Goal: Information Seeking & Learning: Learn about a topic

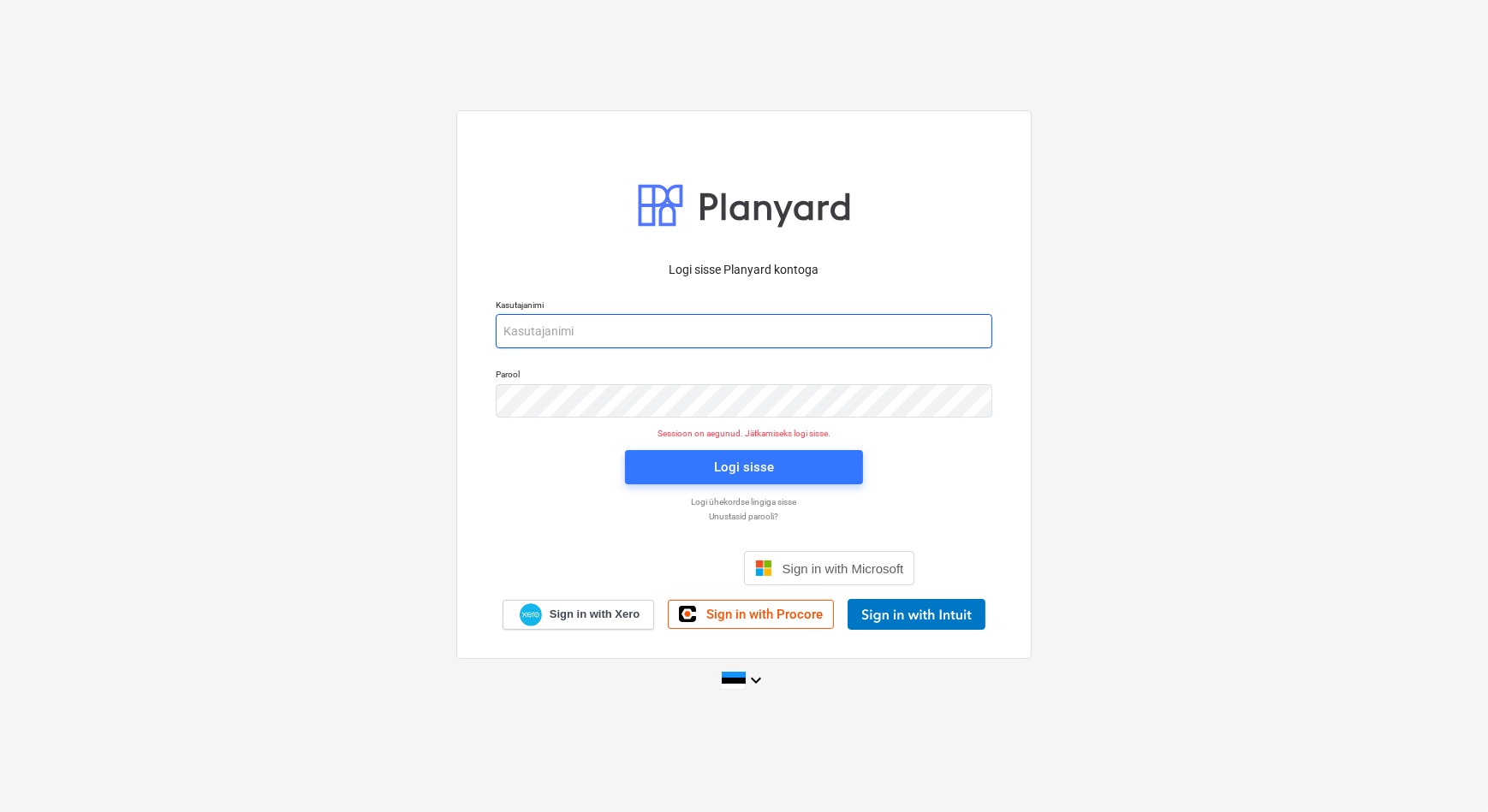
click at [608, 333] on input "email" at bounding box center [744, 331] width 497 height 34
type input "[EMAIL_ADDRESS][DOMAIN_NAME]"
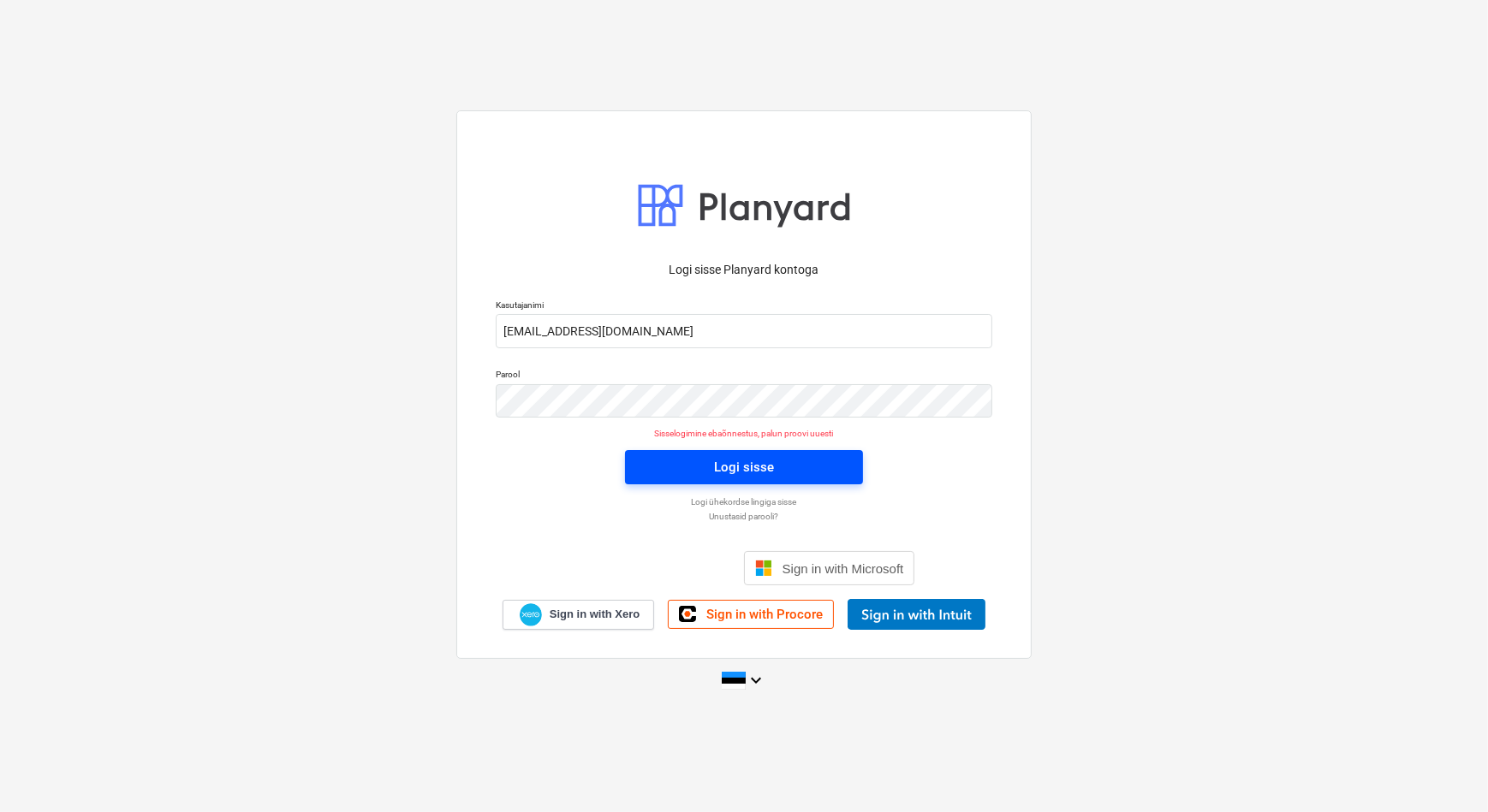
click at [727, 460] on div "Logi sisse" at bounding box center [744, 467] width 60 height 22
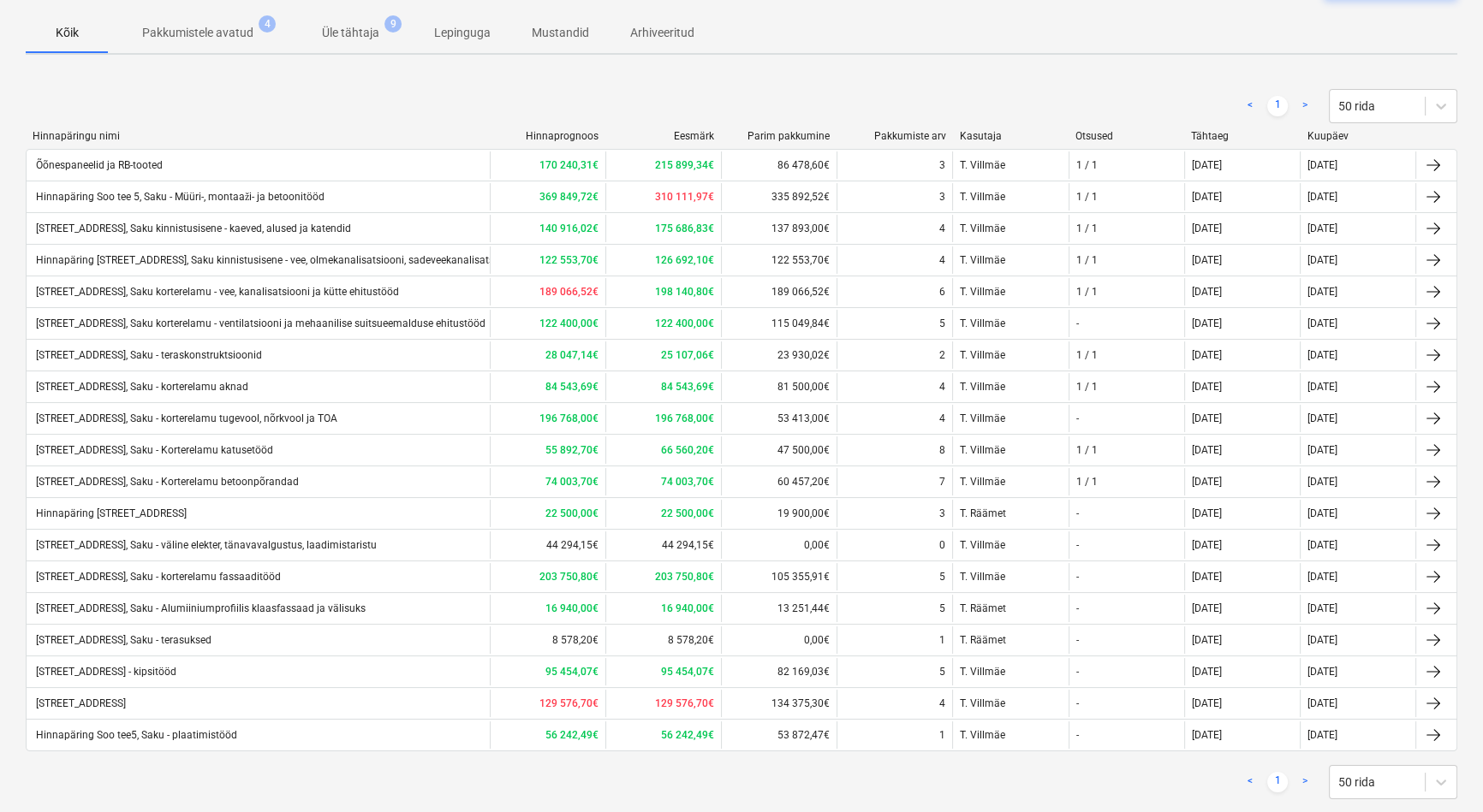
scroll to position [155, 0]
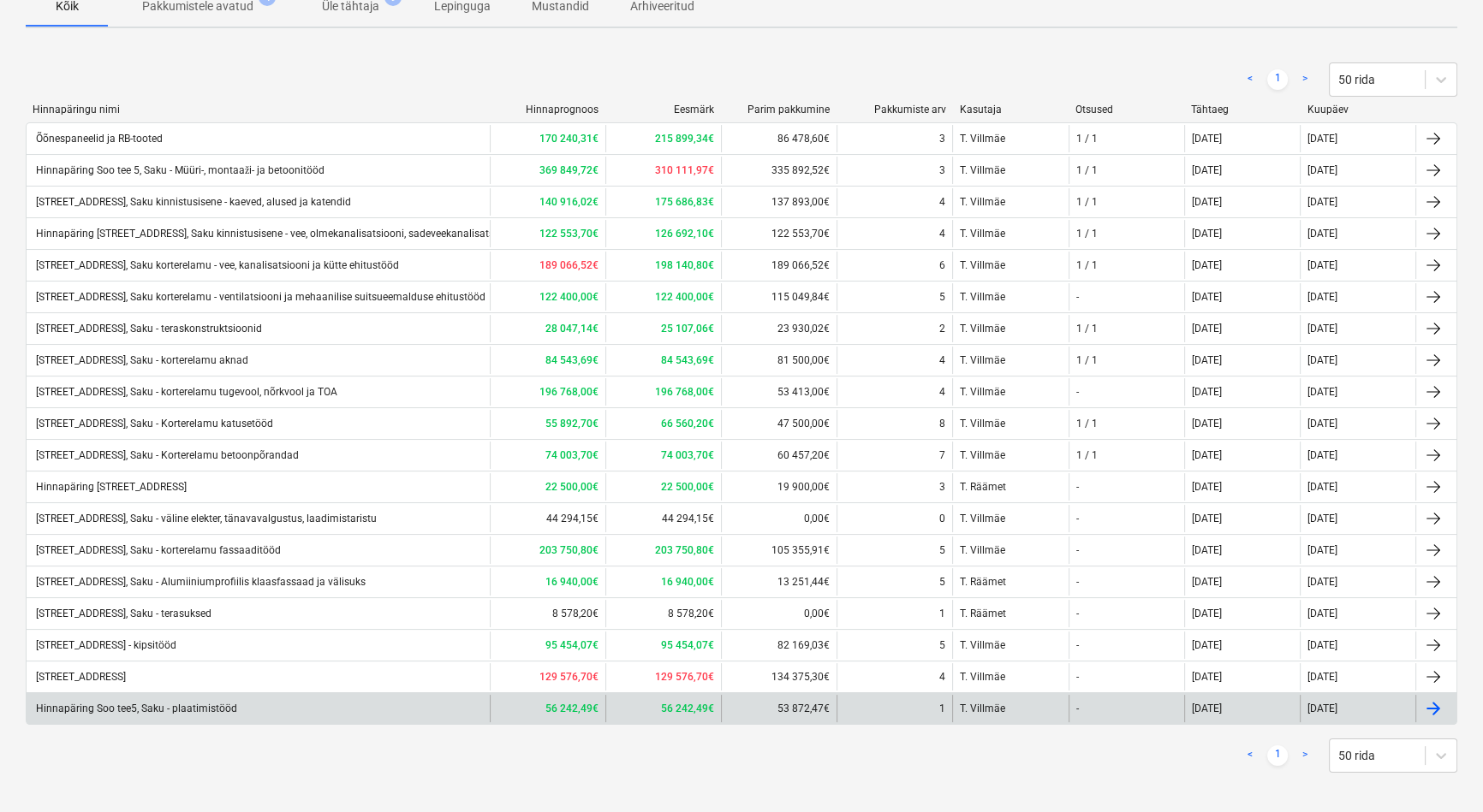
click at [194, 703] on div "Hinnapäring Soo tee5, Saku - plaatimistööd" at bounding box center [135, 708] width 203 height 12
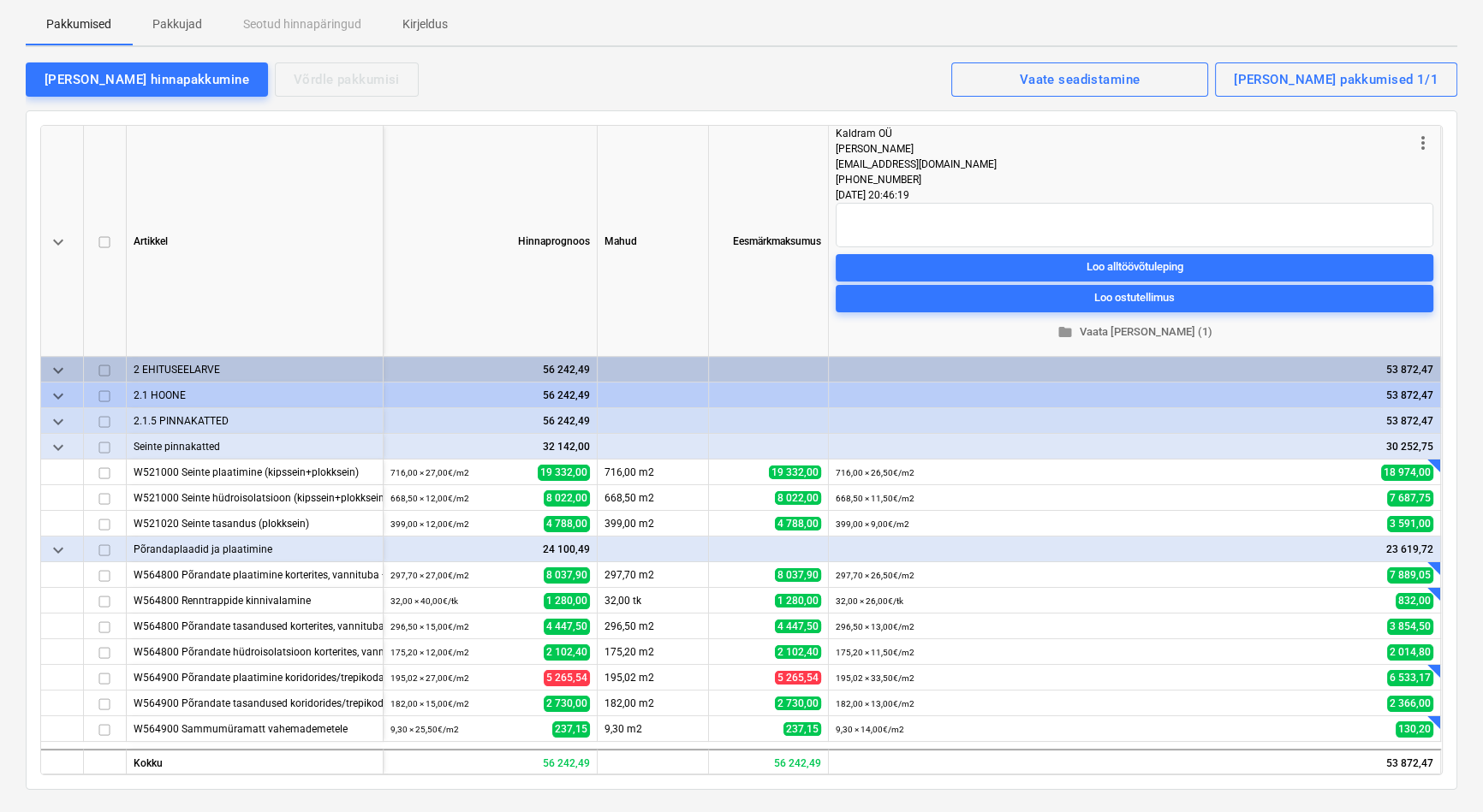
scroll to position [233, 0]
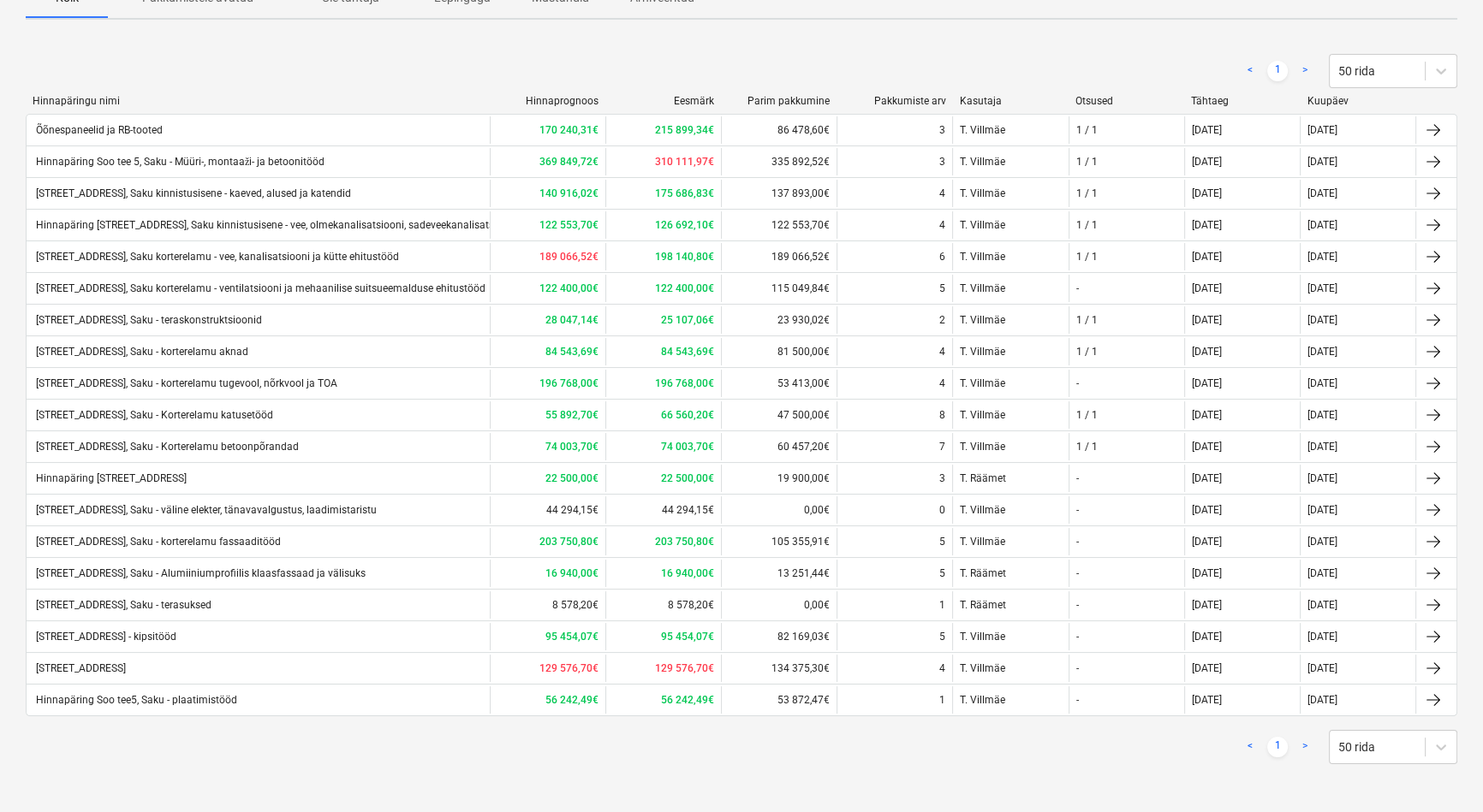
scroll to position [155, 0]
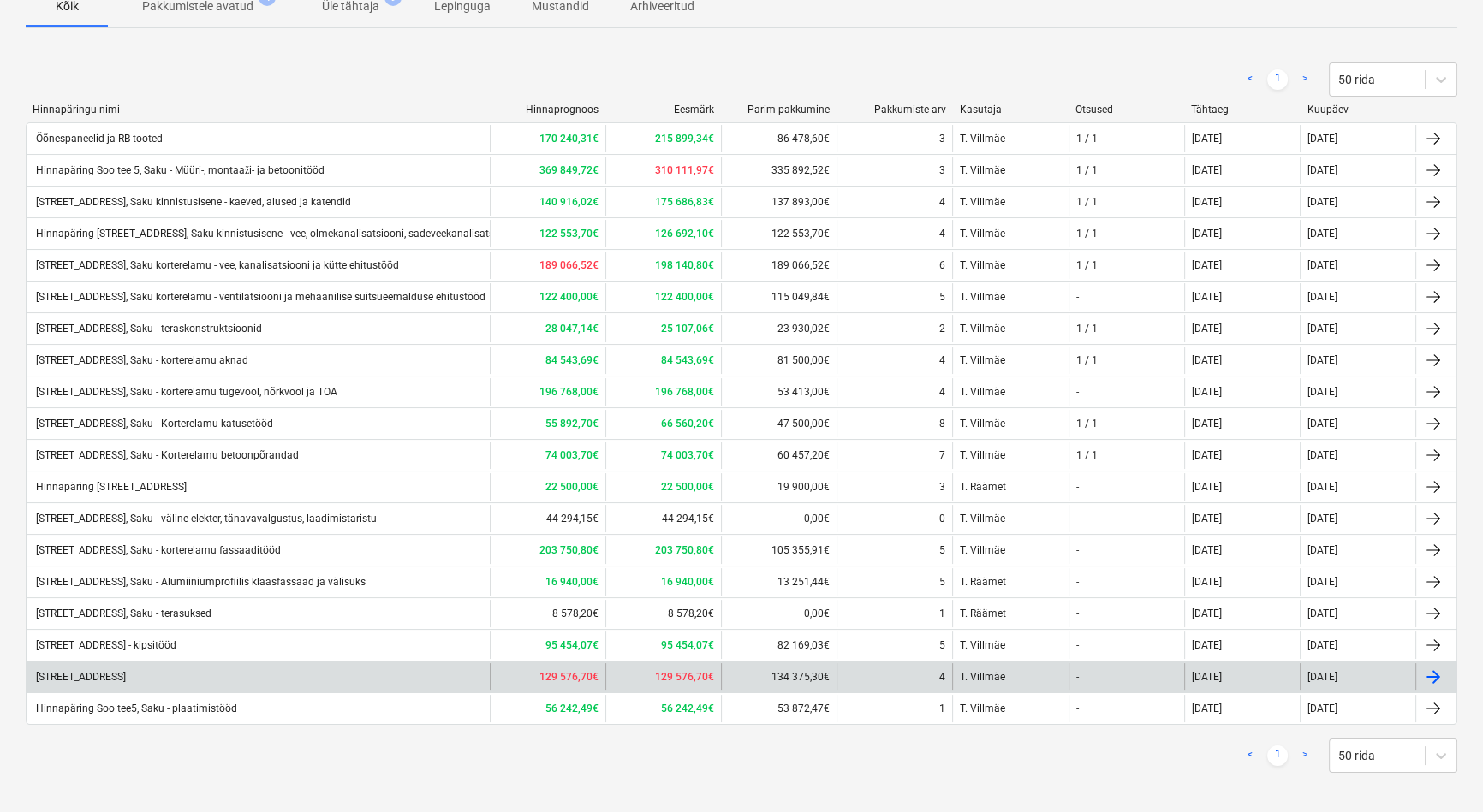
click at [126, 675] on div "[STREET_ADDRESS]" at bounding box center [79, 677] width 93 height 12
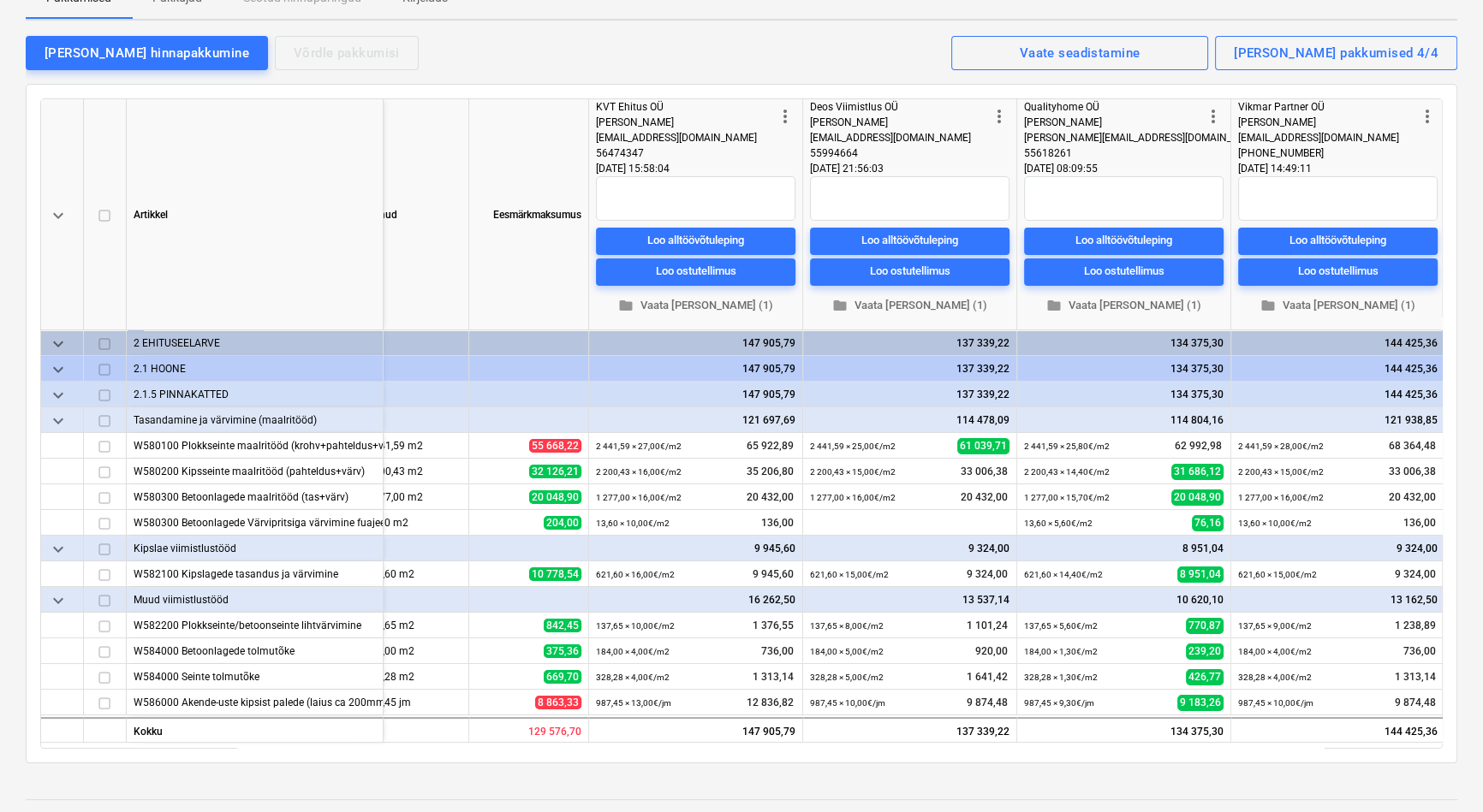
scroll to position [0, 243]
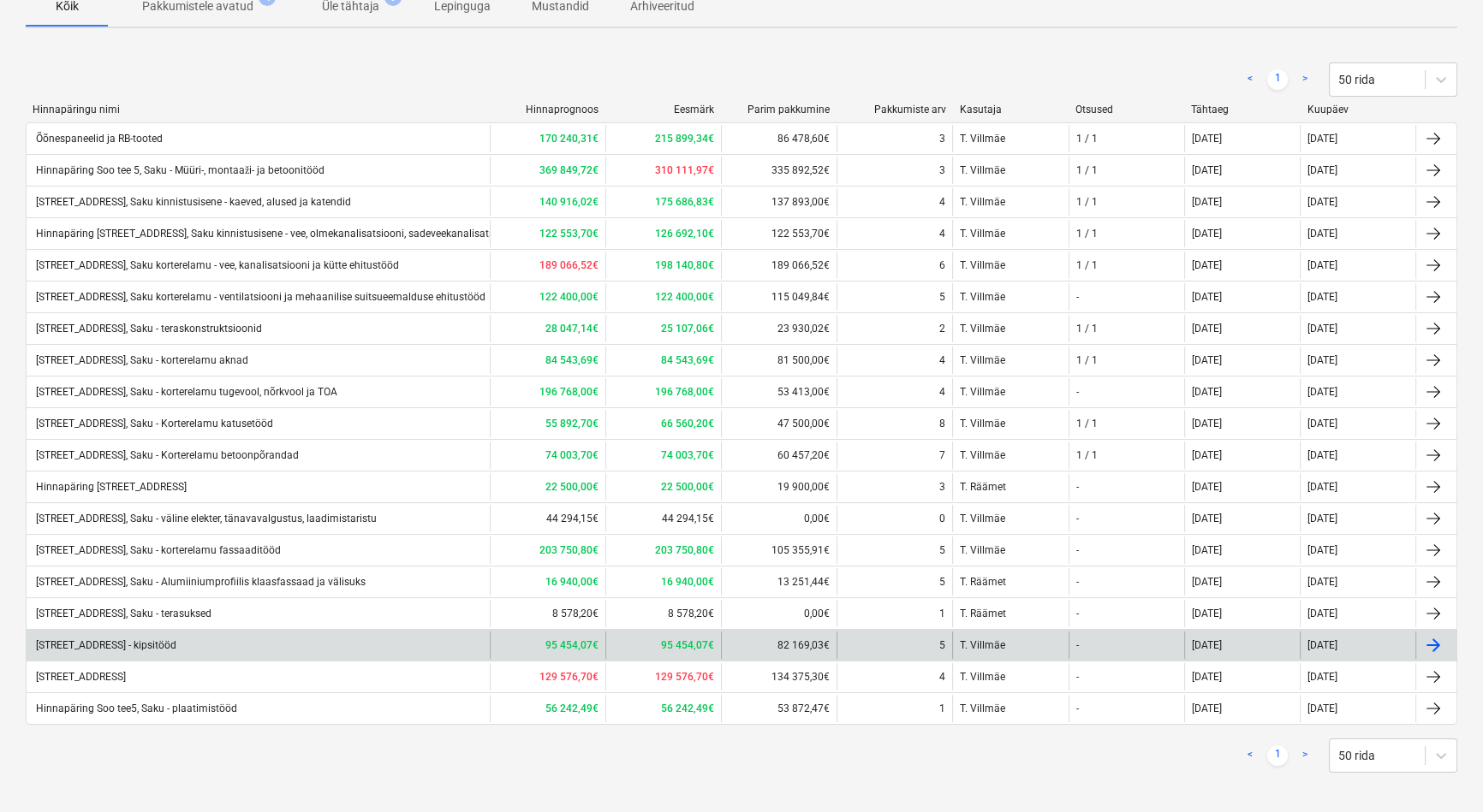
click at [167, 639] on div "[STREET_ADDRESS] - kipsitööd" at bounding box center [104, 644] width 143 height 12
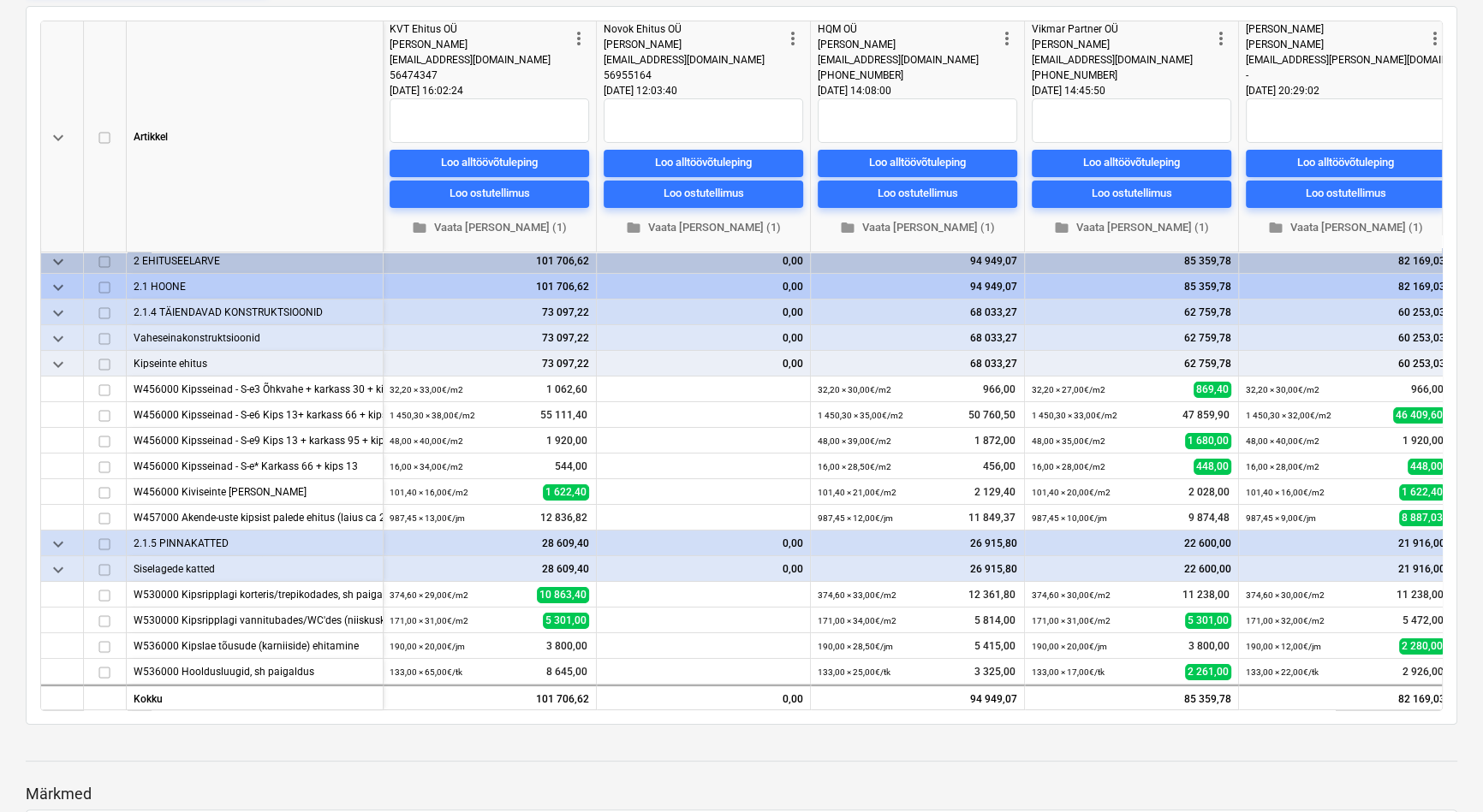
scroll to position [10, 462]
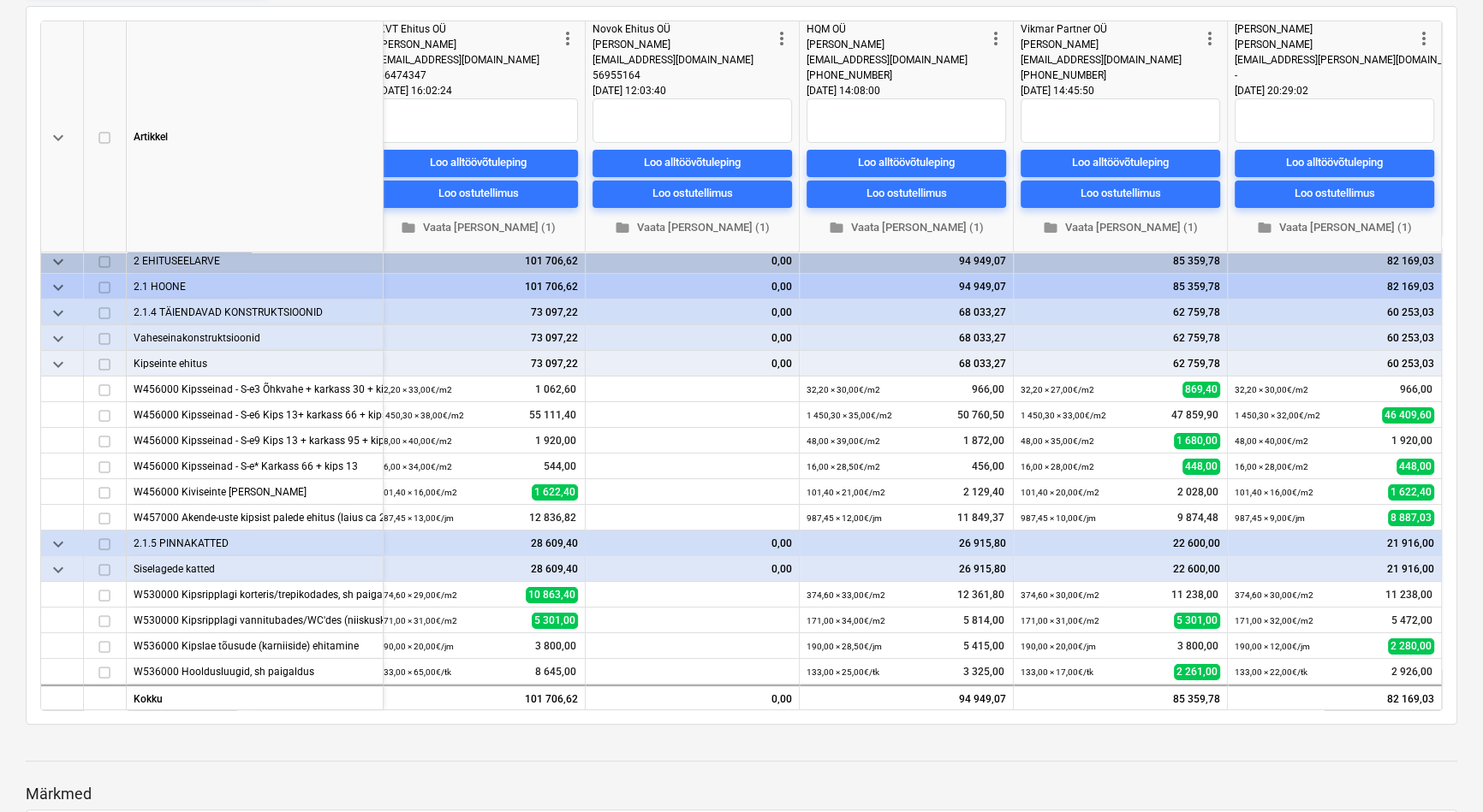
scroll to position [155, 0]
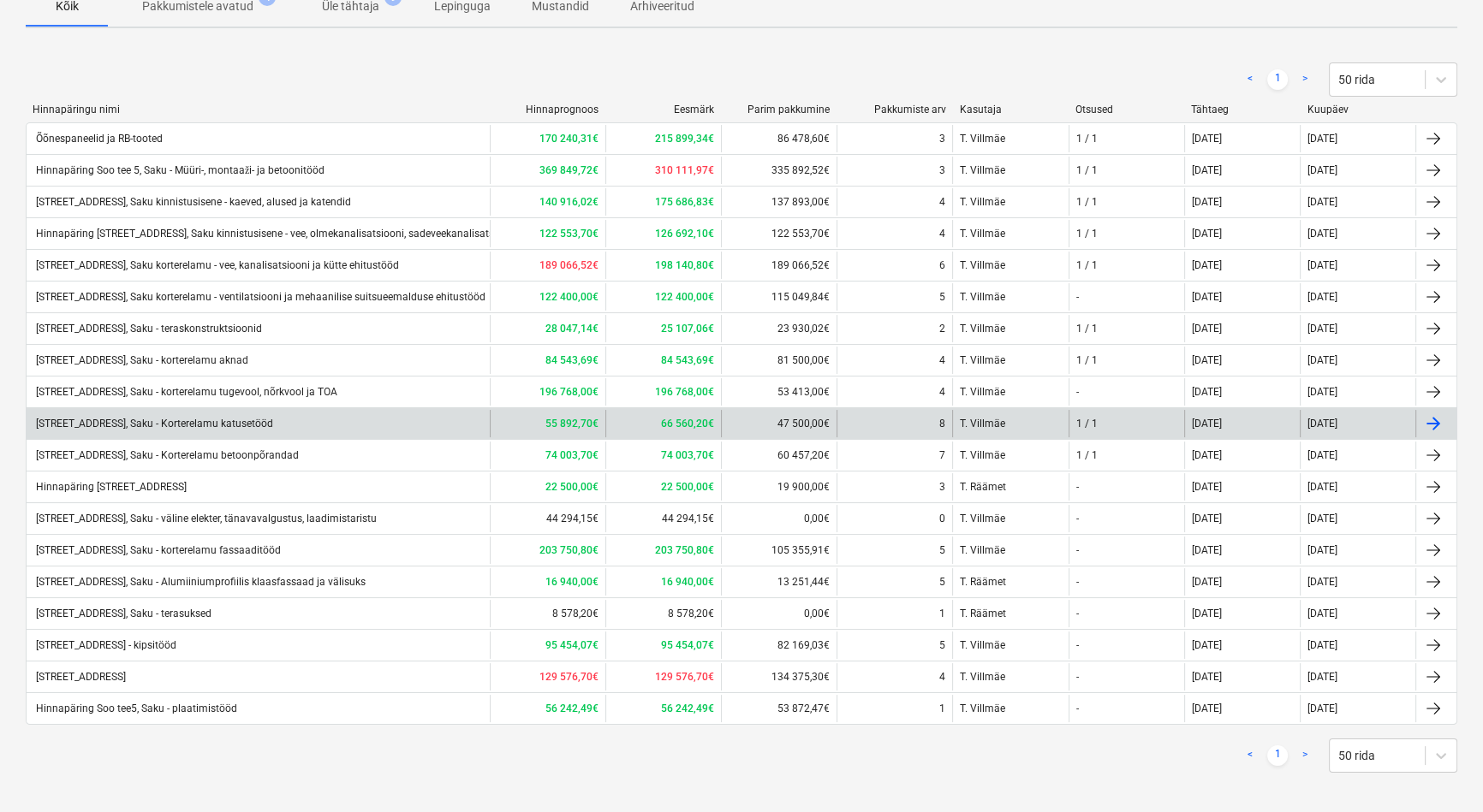
click at [253, 419] on div "[STREET_ADDRESS], Saku - Korterelamu katusetööd" at bounding box center [152, 423] width 240 height 12
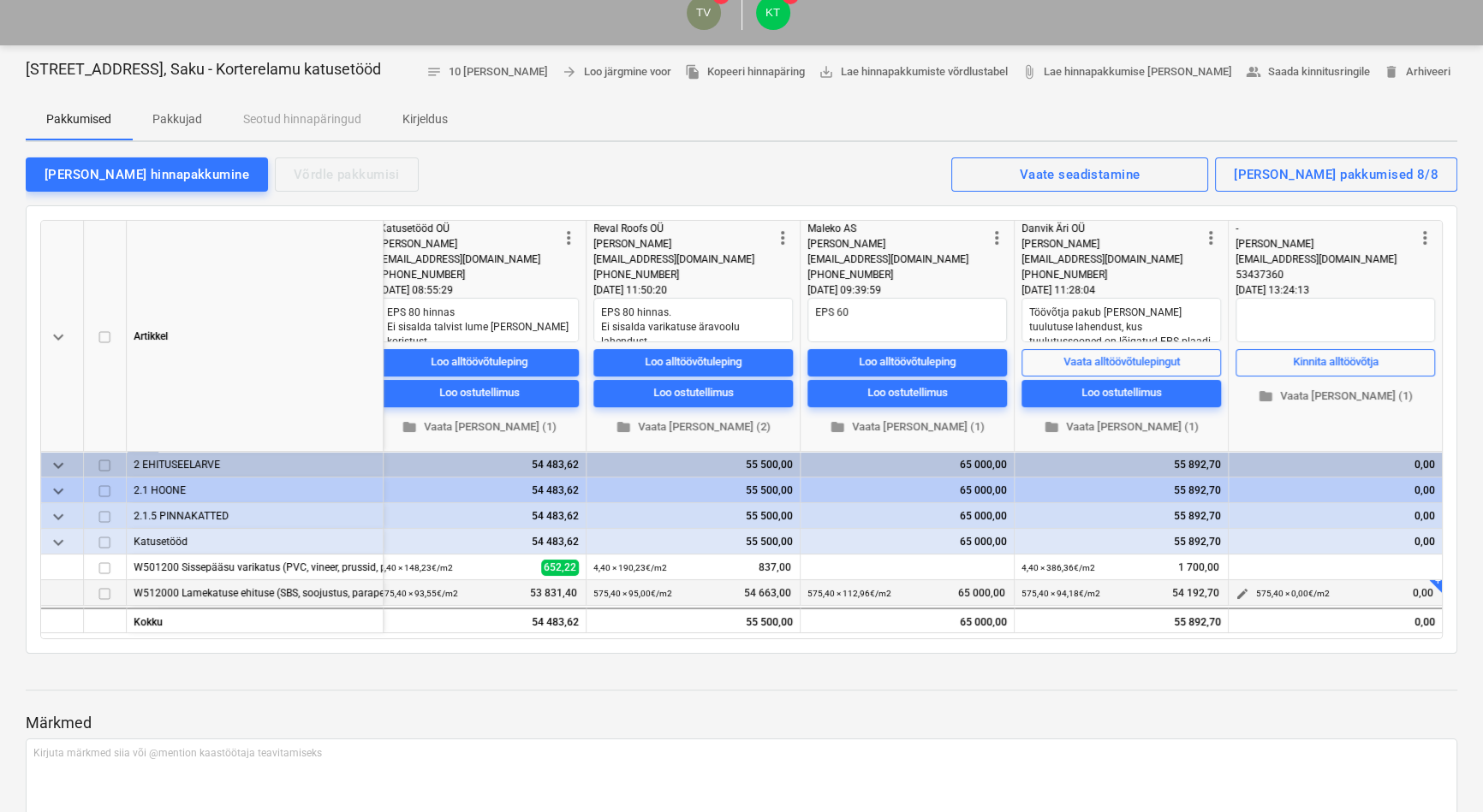
scroll to position [155, 0]
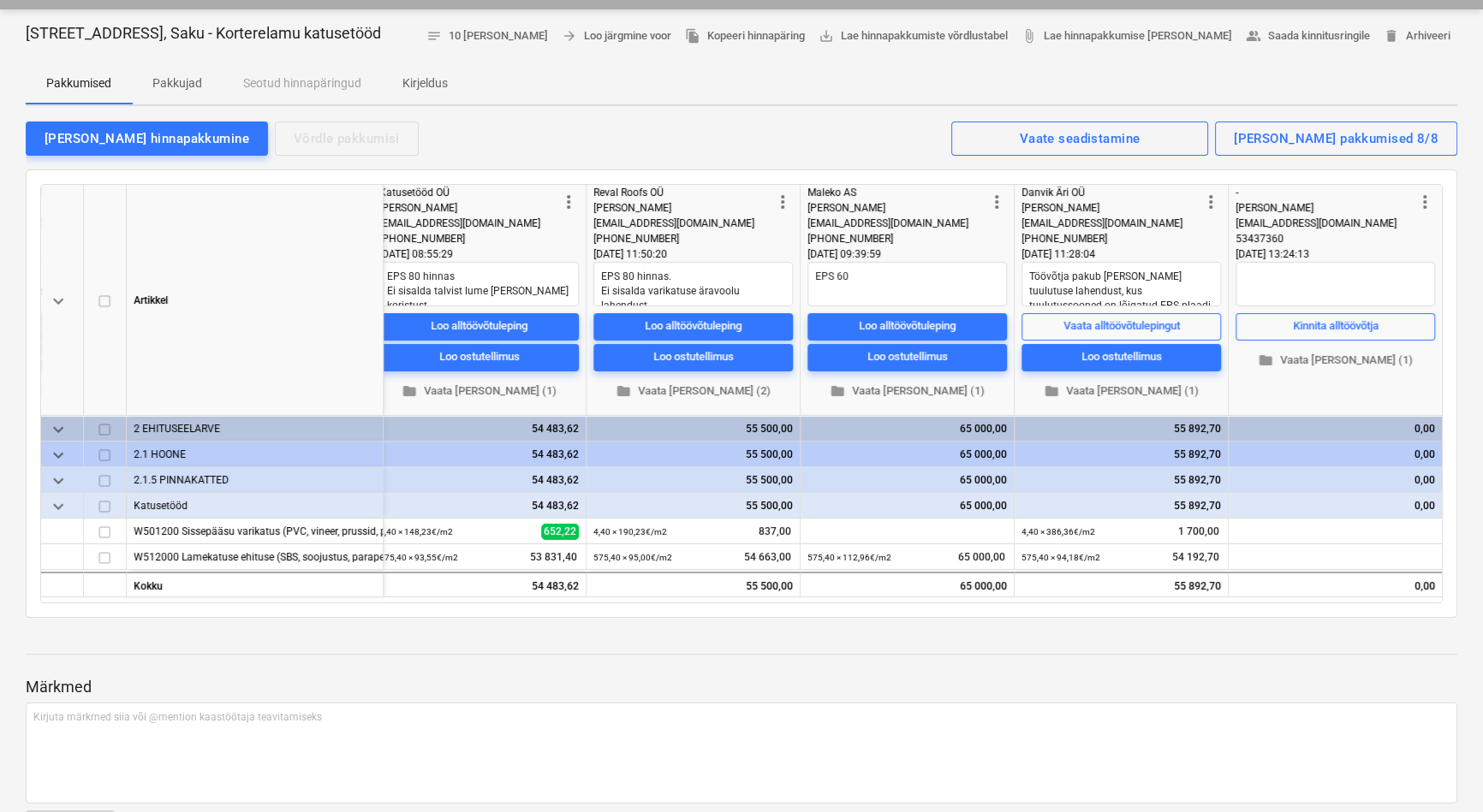
type textarea "x"
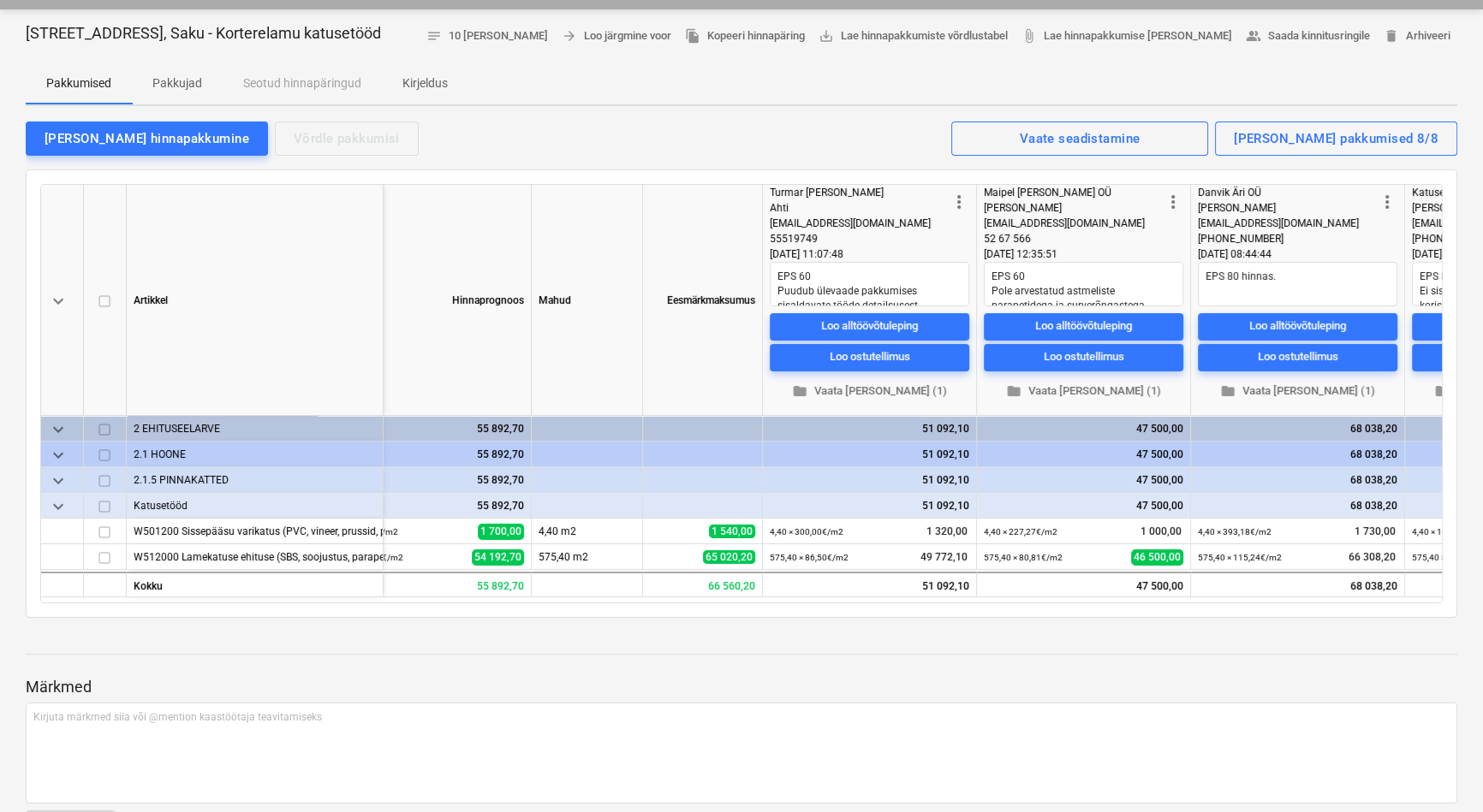
scroll to position [0, 0]
